Goal: Check status

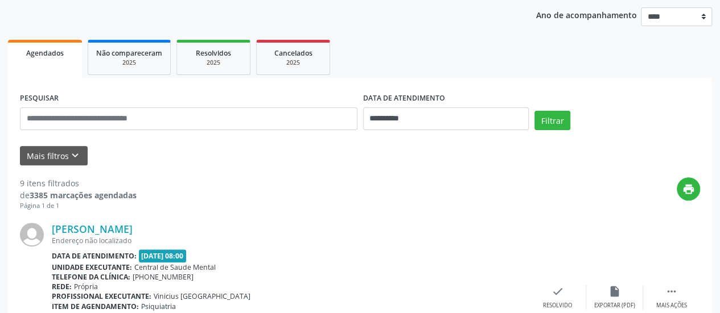
scroll to position [129, 0]
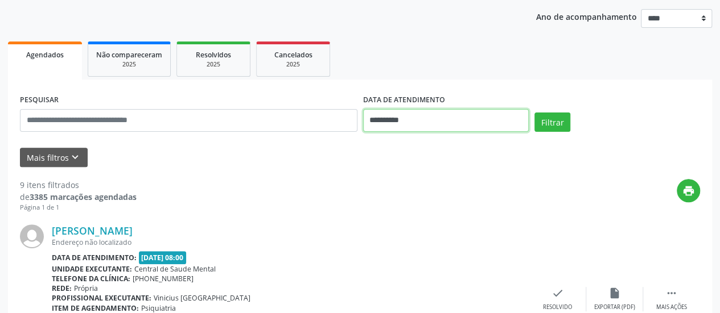
click at [378, 127] on body "**********" at bounding box center [360, 27] width 720 height 313
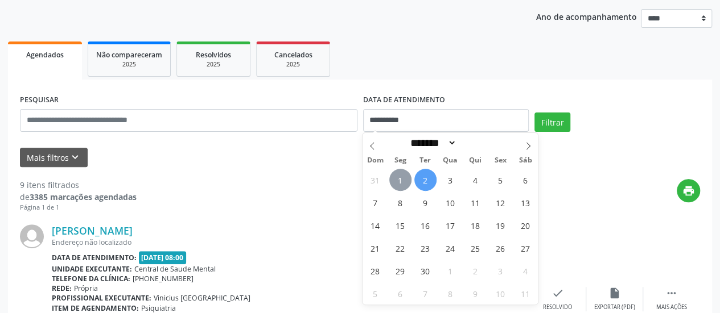
click at [393, 177] on span "1" at bounding box center [400, 180] width 22 height 22
type input "**********"
click at [393, 177] on span "1" at bounding box center [400, 180] width 22 height 22
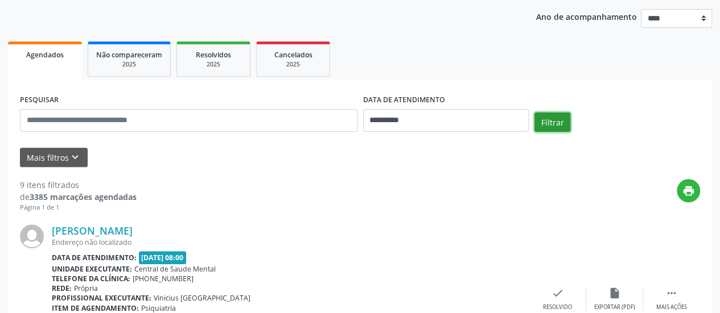
click at [552, 121] on button "Filtrar" at bounding box center [552, 122] width 36 height 19
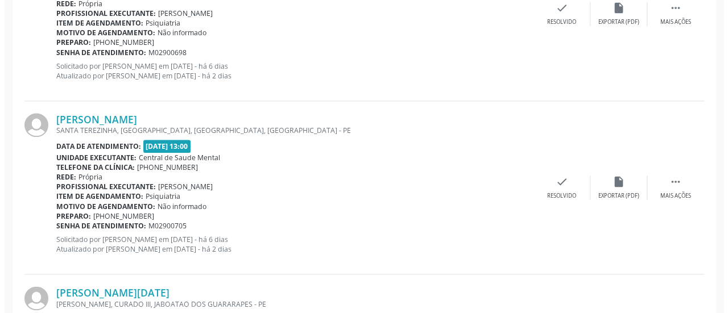
scroll to position [641, 0]
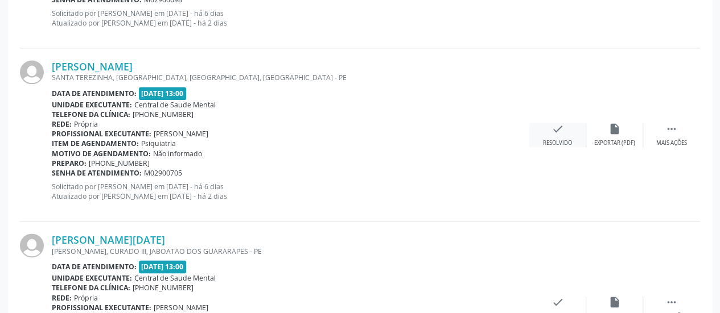
click at [559, 128] on icon "check" at bounding box center [557, 129] width 13 height 13
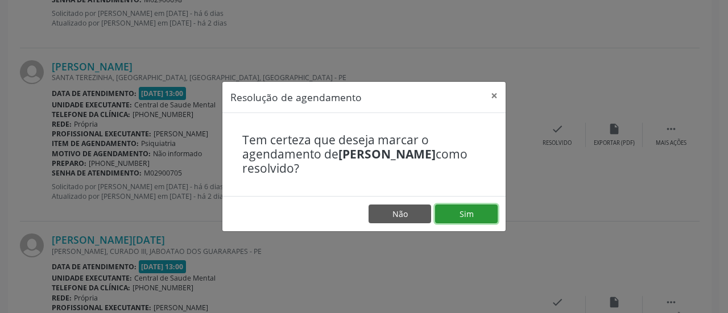
click at [453, 211] on button "Sim" at bounding box center [466, 214] width 63 height 19
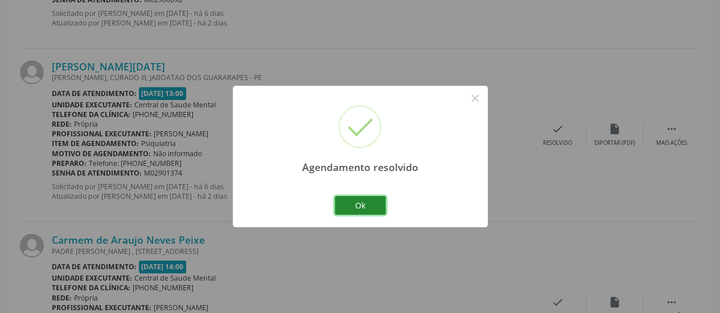
click at [349, 209] on button "Ok" at bounding box center [360, 205] width 51 height 19
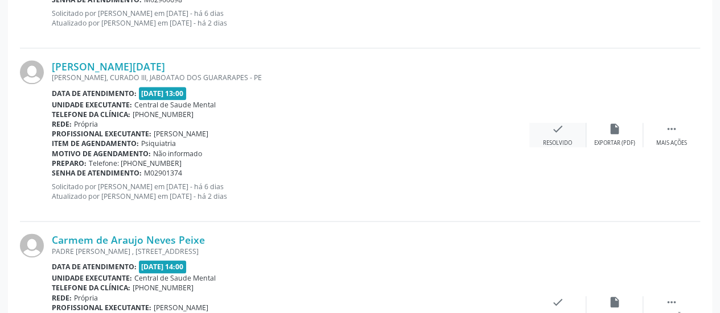
click at [558, 125] on icon "check" at bounding box center [557, 129] width 13 height 13
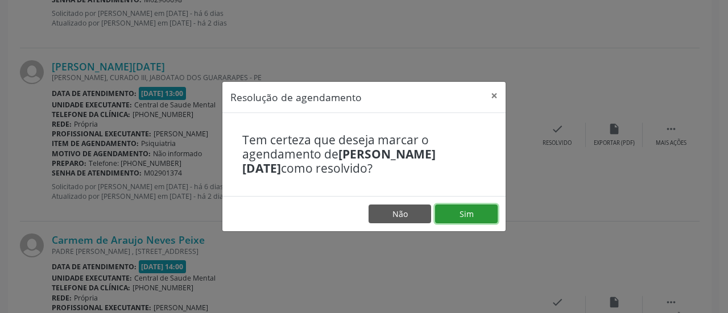
click at [477, 212] on button "Sim" at bounding box center [466, 214] width 63 height 19
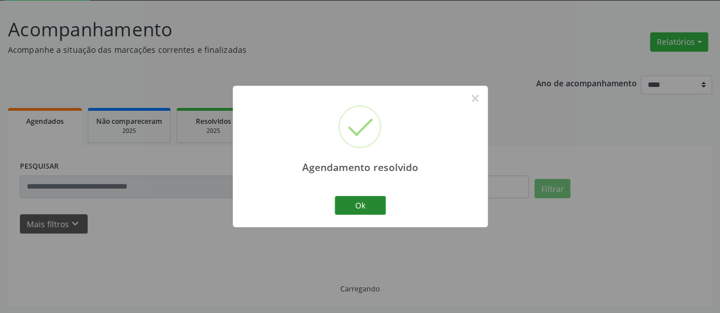
scroll to position [74, 0]
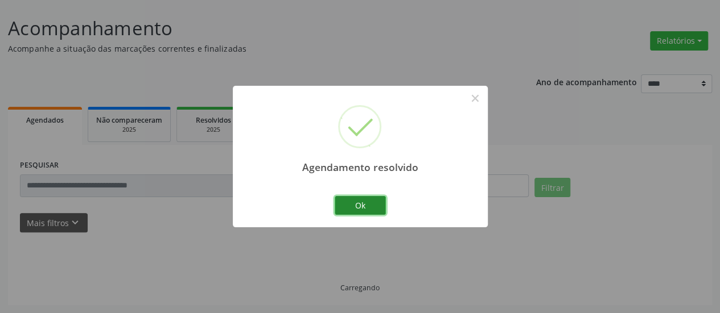
click at [365, 208] on button "Ok" at bounding box center [360, 205] width 51 height 19
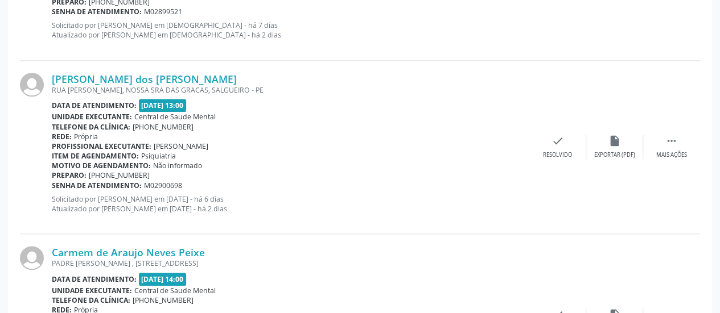
scroll to position [472, 0]
